Goal: Navigation & Orientation: Understand site structure

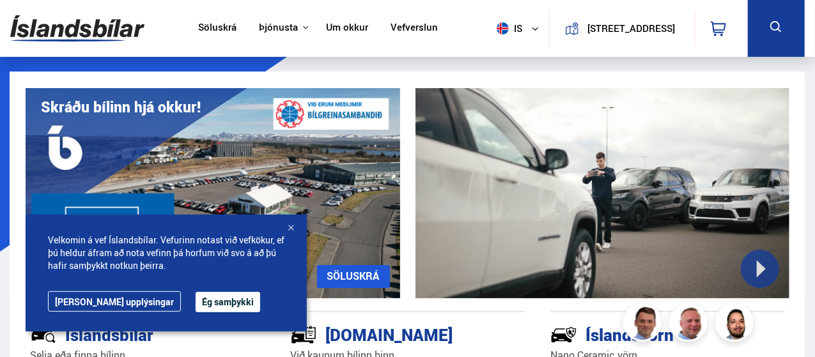
click at [197, 307] on button "Ég samþykki" at bounding box center [228, 302] width 65 height 20
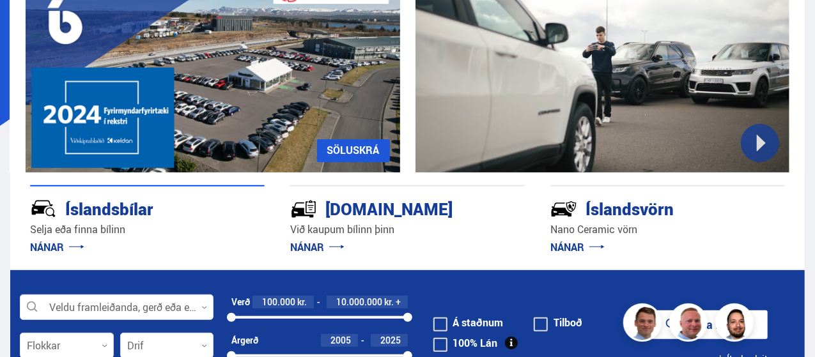
scroll to position [153, 0]
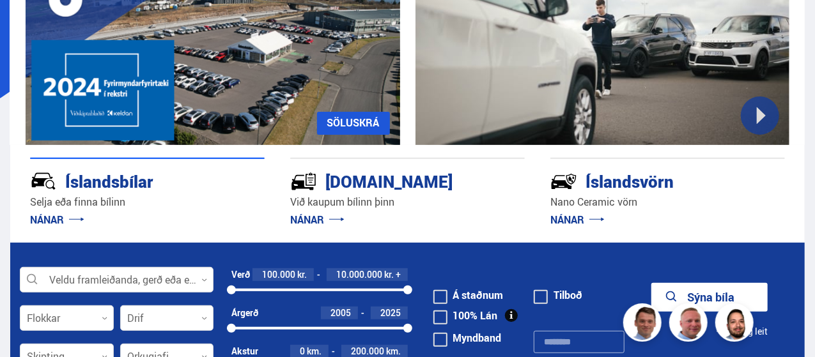
click at [324, 219] on link "NÁNAR" at bounding box center [317, 220] width 54 height 14
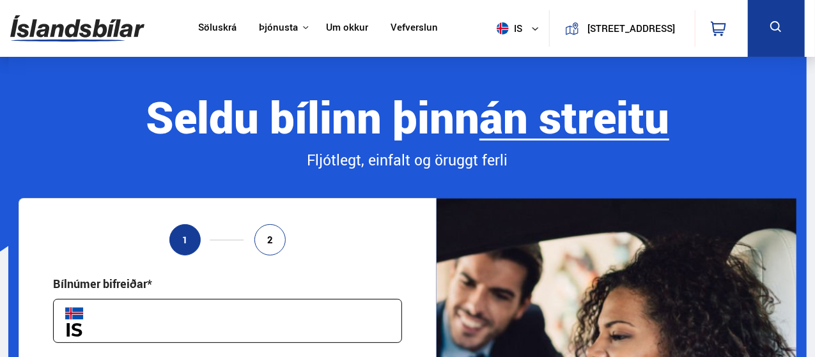
click at [198, 25] on link "Söluskrá" at bounding box center [217, 28] width 38 height 13
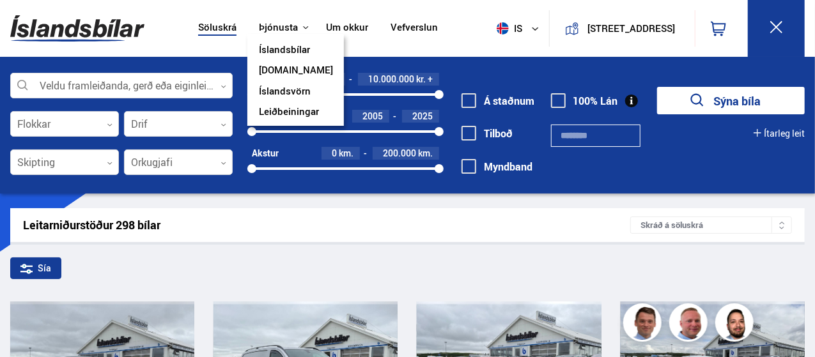
click at [289, 44] on link "Íslandsbílar" at bounding box center [284, 50] width 51 height 13
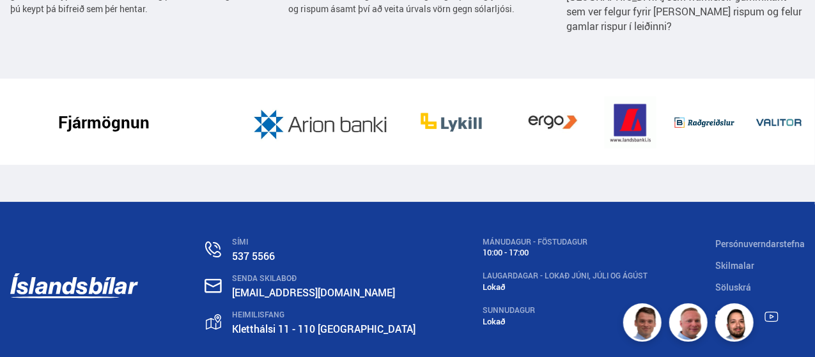
scroll to position [2120, 0]
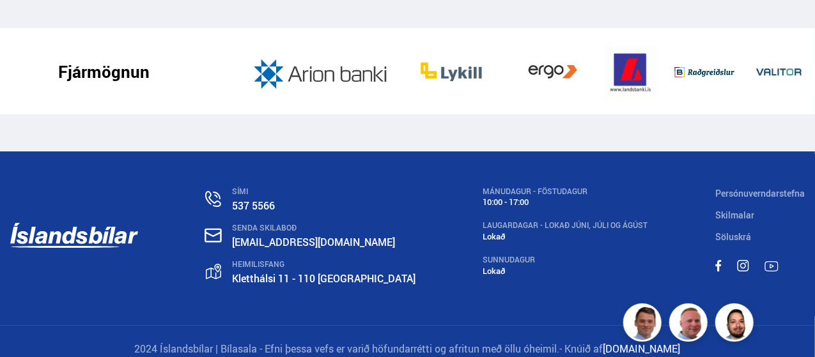
click at [738, 209] on link "Skilmalar" at bounding box center [734, 215] width 39 height 12
